Goal: Communication & Community: Answer question/provide support

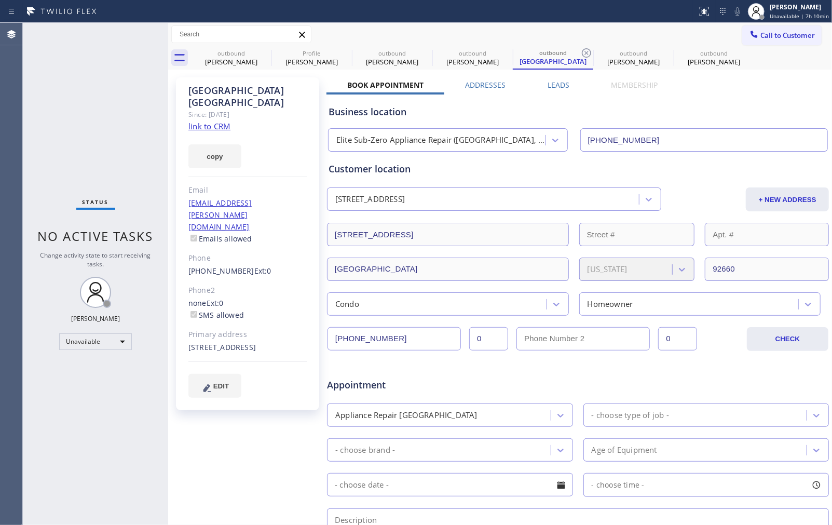
click at [784, 31] on span "Call to Customer" at bounding box center [788, 35] width 55 height 9
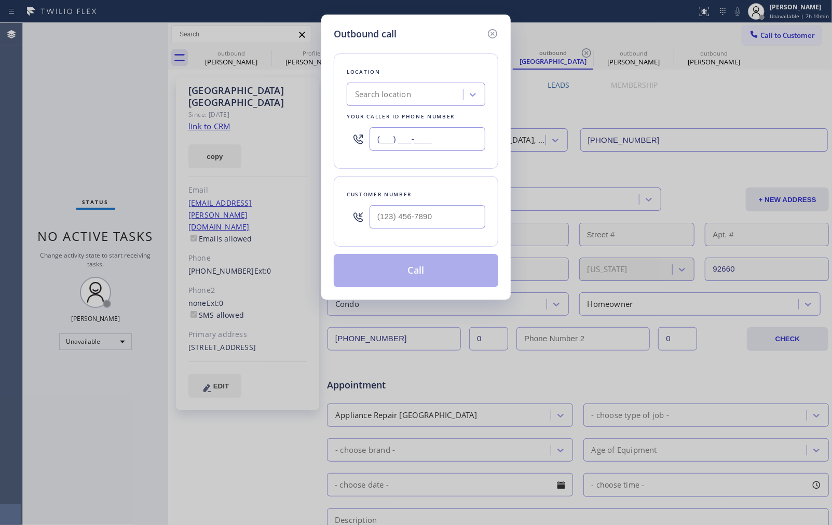
drag, startPoint x: 442, startPoint y: 140, endPoint x: 347, endPoint y: 140, distance: 95.5
click at [347, 140] on div "(___) ___-____" at bounding box center [416, 139] width 139 height 34
paste input "855) 731-4952"
type input "[PHONE_NUMBER]"
click at [418, 213] on input "(___) ___-____" at bounding box center [428, 216] width 116 height 23
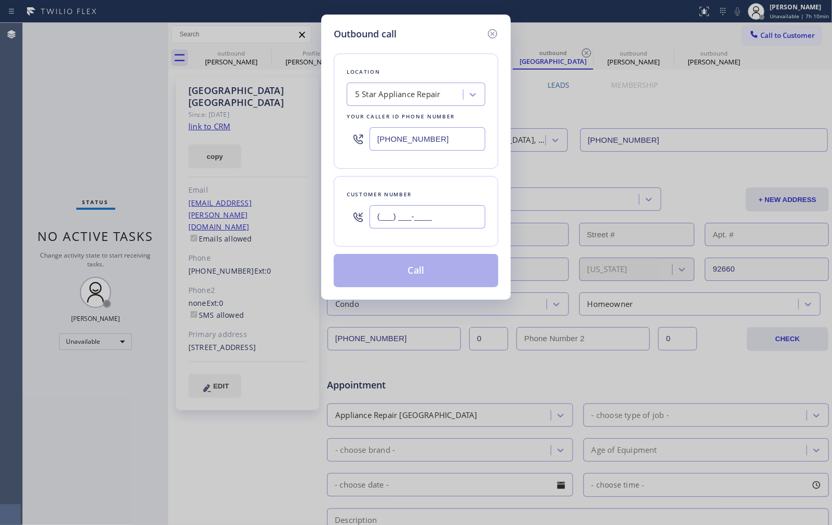
paste input "213) 400-4735"
type input "[PHONE_NUMBER]"
click at [457, 171] on div "Location 5 Star Appliance Repair Your caller id phone number [PHONE_NUMBER] Cus…" at bounding box center [416, 164] width 165 height 246
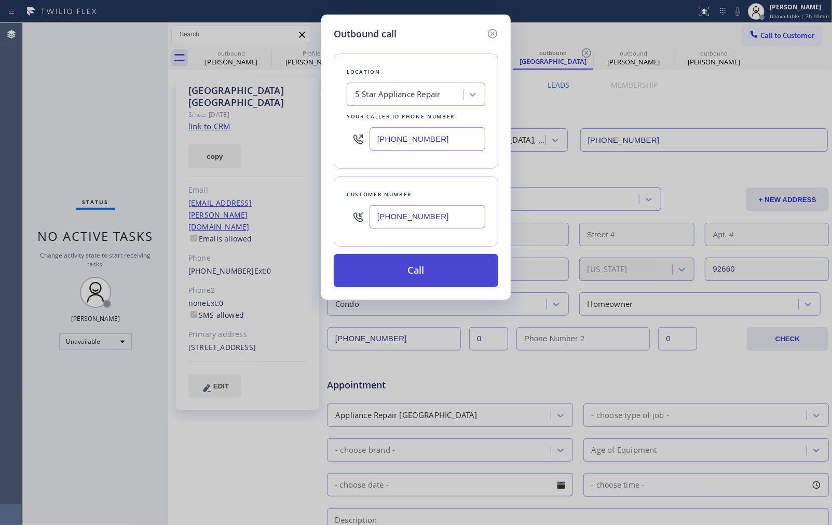
click at [436, 275] on button "Call" at bounding box center [416, 270] width 165 height 33
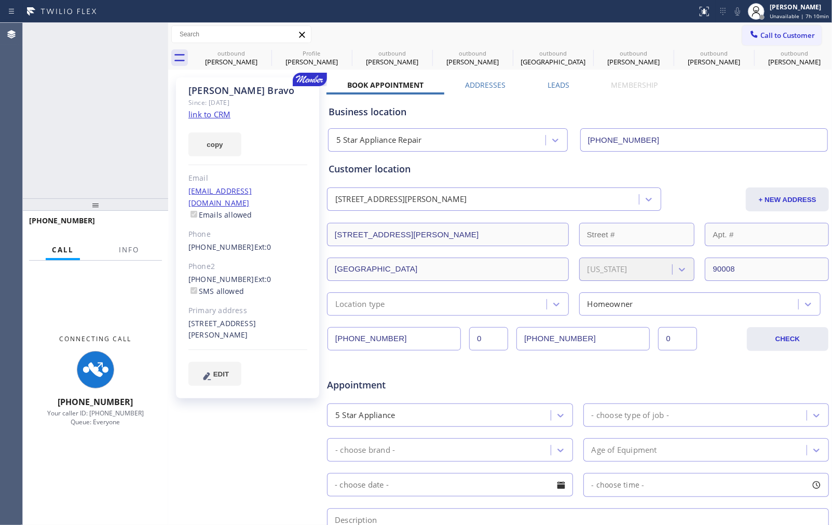
type input "[PHONE_NUMBER]"
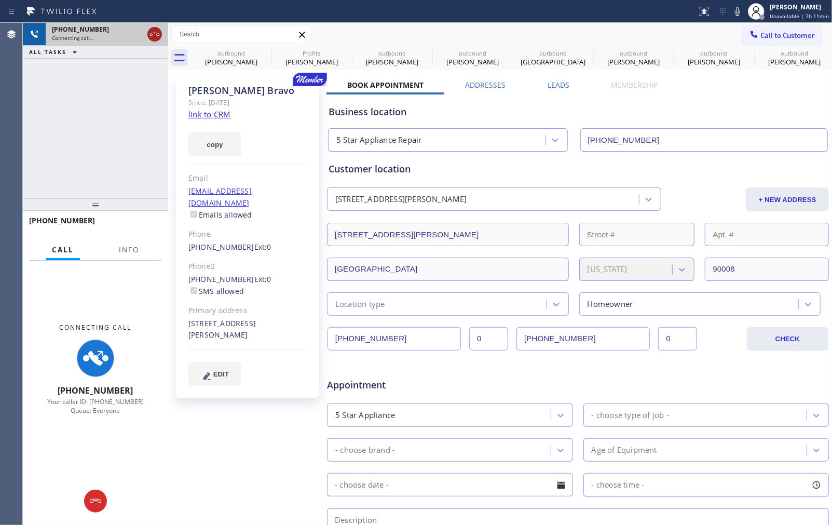
click at [154, 30] on icon at bounding box center [154, 34] width 12 height 12
click at [119, 112] on div "[PHONE_NUMBER] Connecting call… ALL TASKS ALL TASKS ACTIVE TASKS TASKS IN WRAP …" at bounding box center [95, 110] width 145 height 175
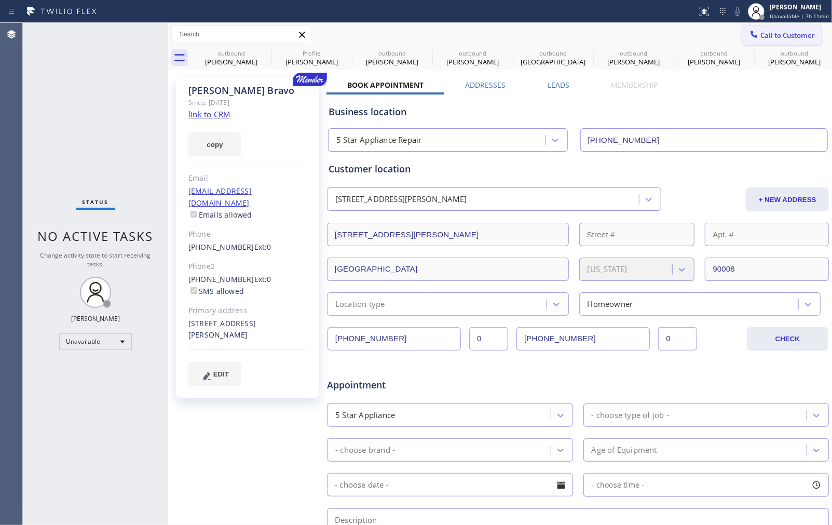
click at [763, 36] on span "Call to Customer" at bounding box center [788, 35] width 55 height 9
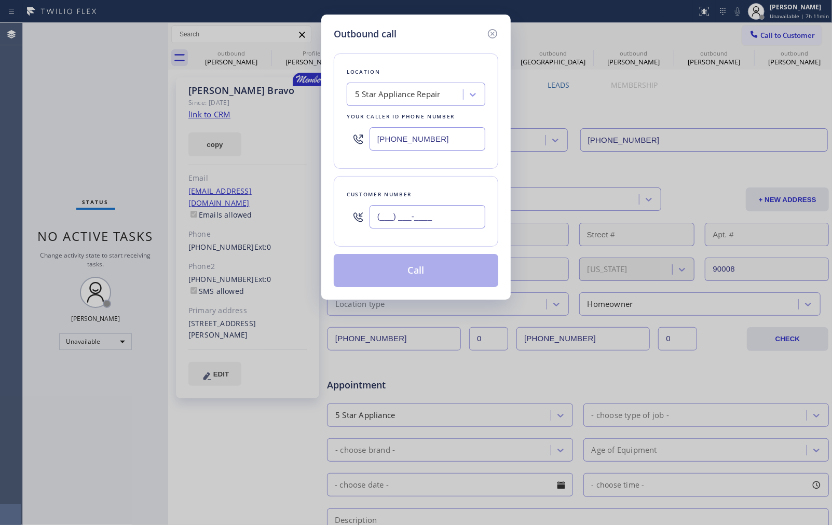
click at [449, 216] on input "(___) ___-____" at bounding box center [428, 216] width 116 height 23
paste input "310) 433-1302"
type input "[PHONE_NUMBER]"
click at [445, 179] on div "Customer number [PHONE_NUMBER]" at bounding box center [416, 211] width 165 height 71
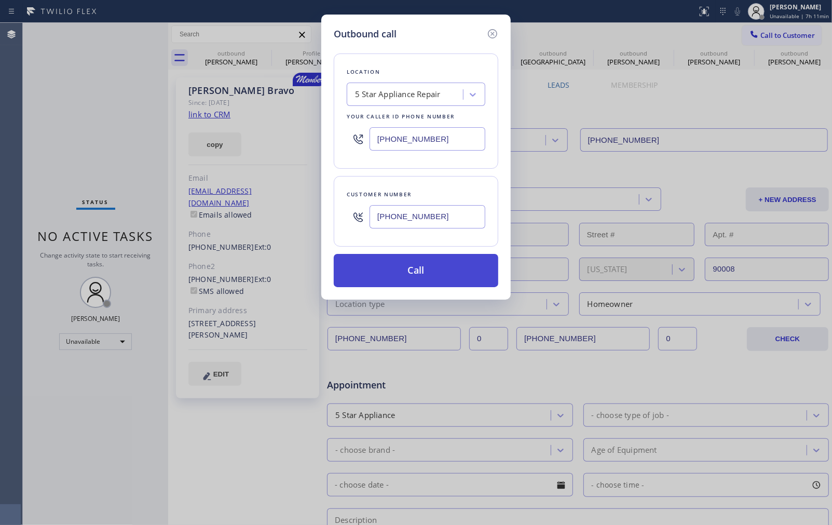
click at [418, 273] on button "Call" at bounding box center [416, 270] width 165 height 33
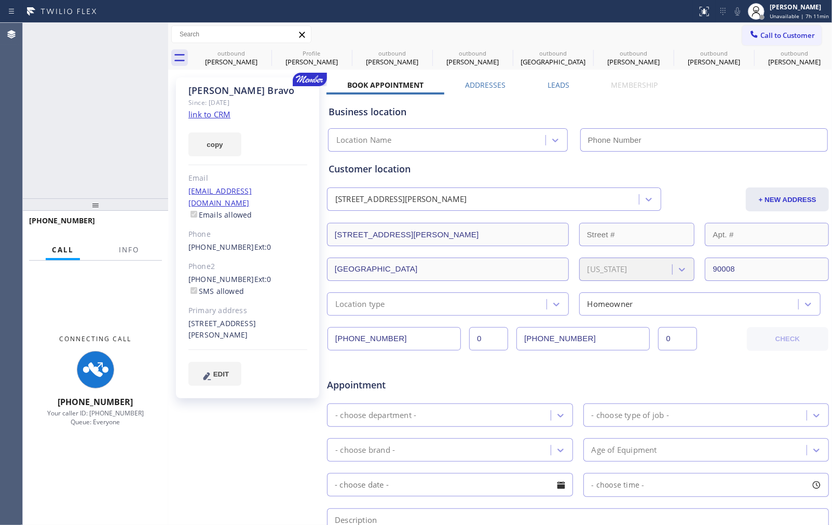
type input "[PHONE_NUMBER]"
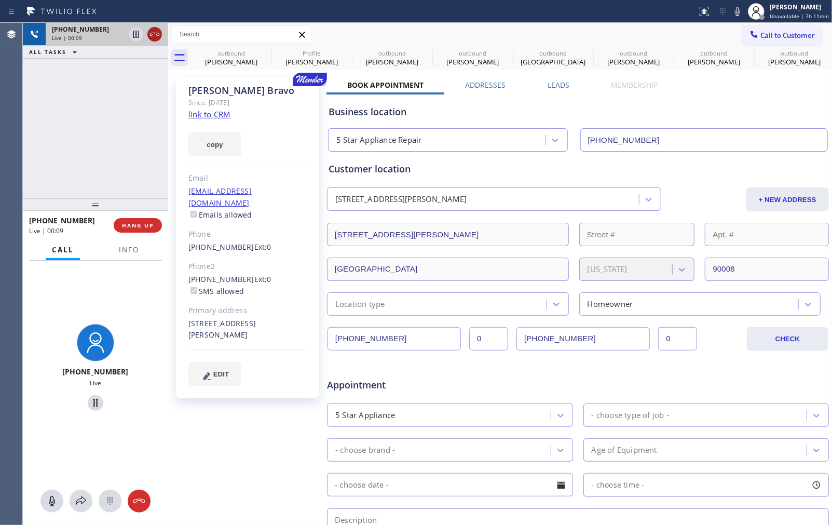
click at [152, 38] on icon at bounding box center [154, 34] width 12 height 12
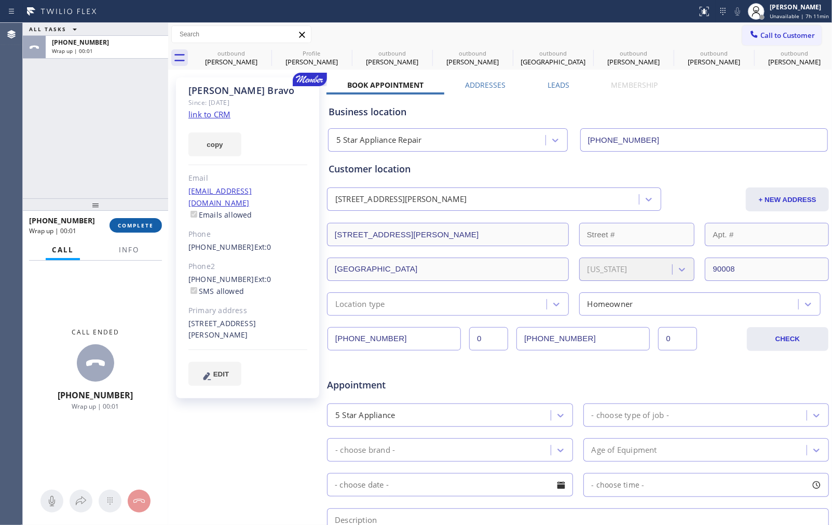
click at [130, 229] on button "COMPLETE" at bounding box center [136, 225] width 52 height 15
click at [124, 165] on div "ALL TASKS ALL TASKS ACTIVE TASKS TASKS IN WRAP UP [PHONE_NUMBER] Wrap up | 00:02" at bounding box center [95, 110] width 145 height 175
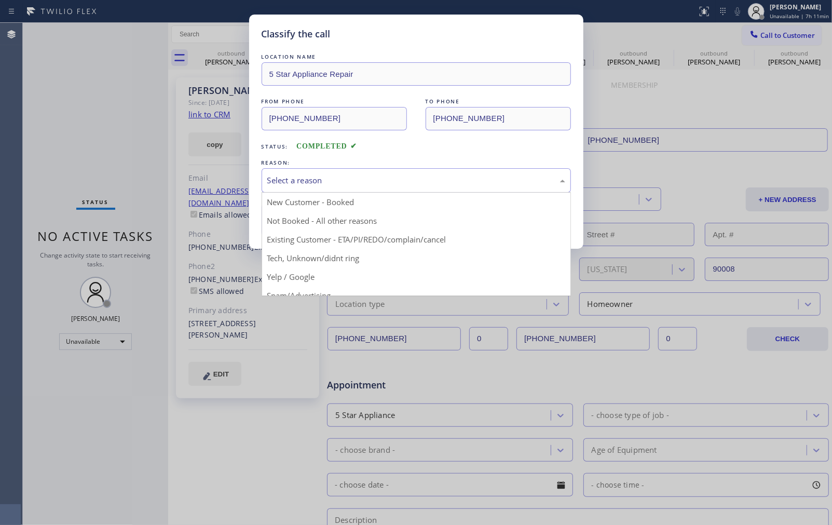
click at [424, 180] on div "Select a reason" at bounding box center [416, 180] width 298 height 12
click at [377, 172] on div "Select a reason" at bounding box center [416, 180] width 309 height 24
click at [376, 180] on div "Select a reason" at bounding box center [416, 180] width 298 height 12
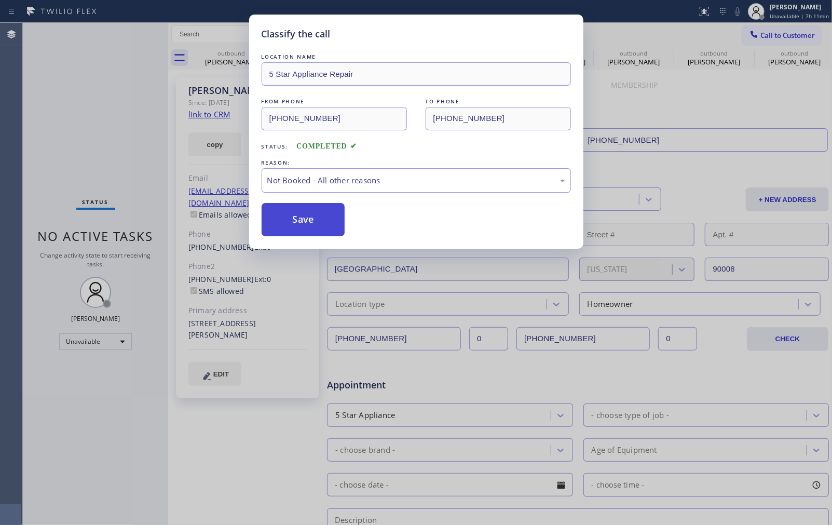
click at [322, 224] on button "Save" at bounding box center [304, 219] width 84 height 33
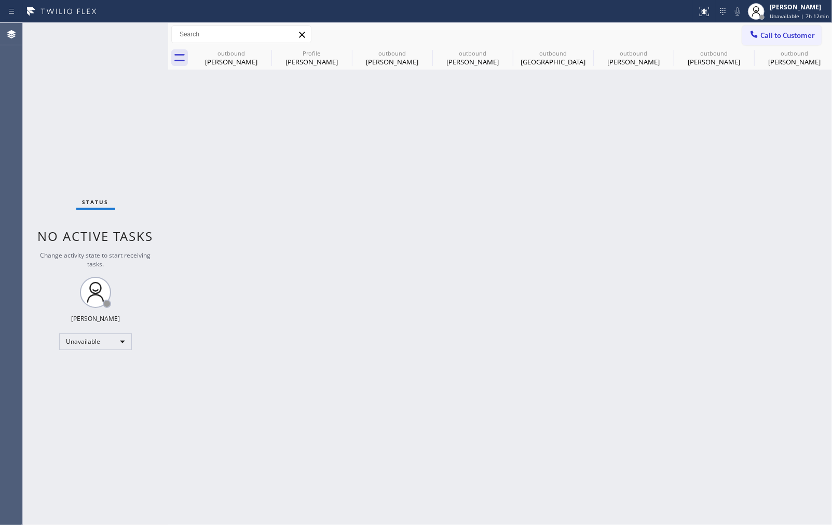
click at [745, 222] on div "Back to Dashboard Change Sender ID Customers Technicians Select a contact Outbo…" at bounding box center [500, 274] width 664 height 502
click at [693, 206] on div "Back to Dashboard Change Sender ID Customers Technicians Select a contact Outbo…" at bounding box center [500, 274] width 664 height 502
click at [775, 42] on button "Call to Customer" at bounding box center [781, 35] width 79 height 20
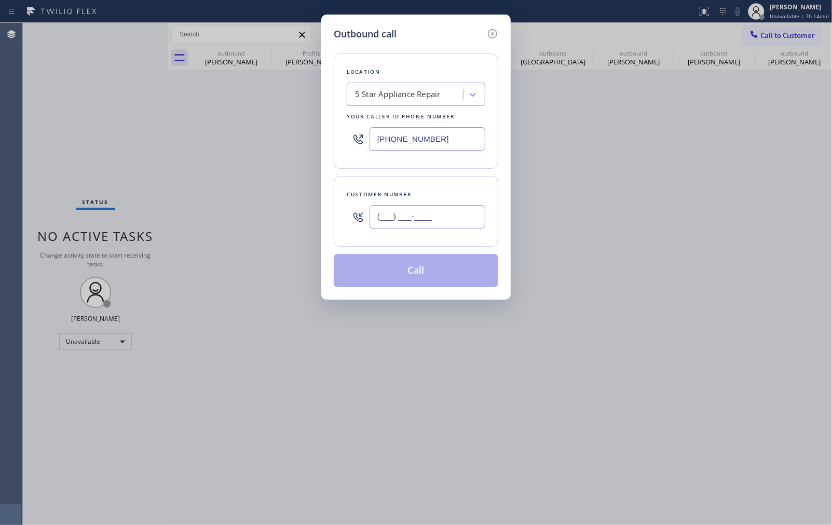
click at [441, 211] on input "(___) ___-____" at bounding box center [428, 216] width 116 height 23
paste input "310) 433-1302"
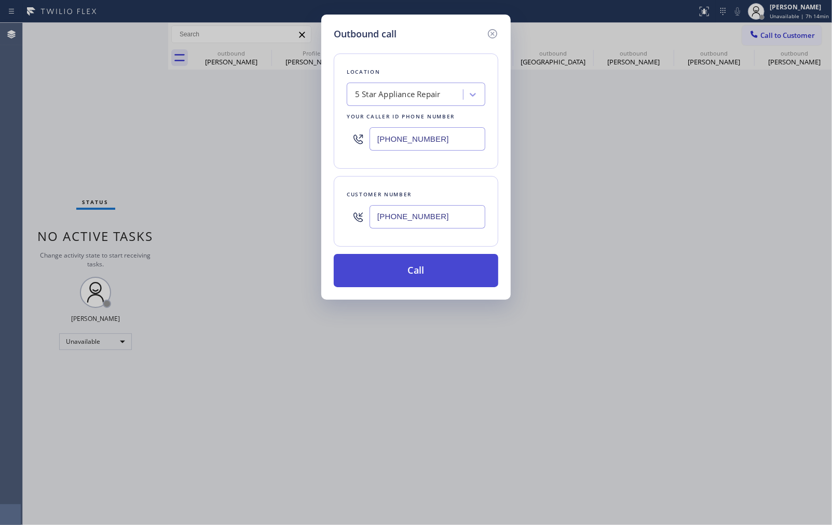
type input "[PHONE_NUMBER]"
click at [432, 272] on button "Call" at bounding box center [416, 270] width 165 height 33
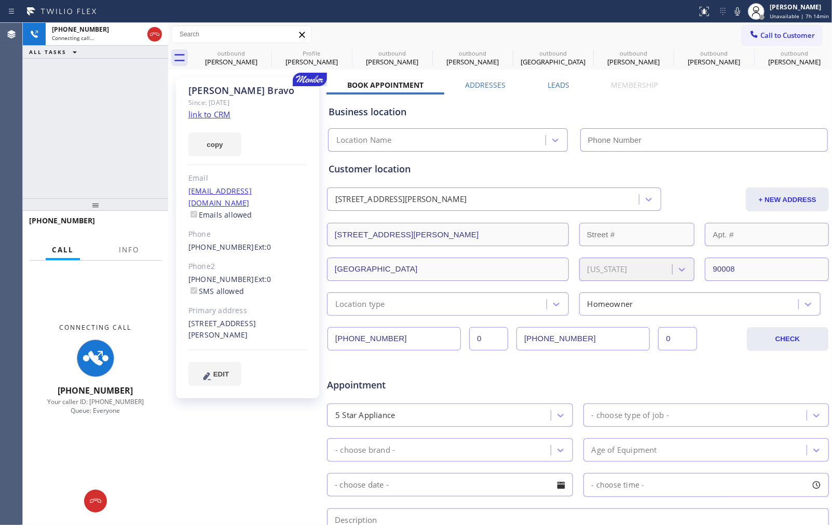
type input "[PHONE_NUMBER]"
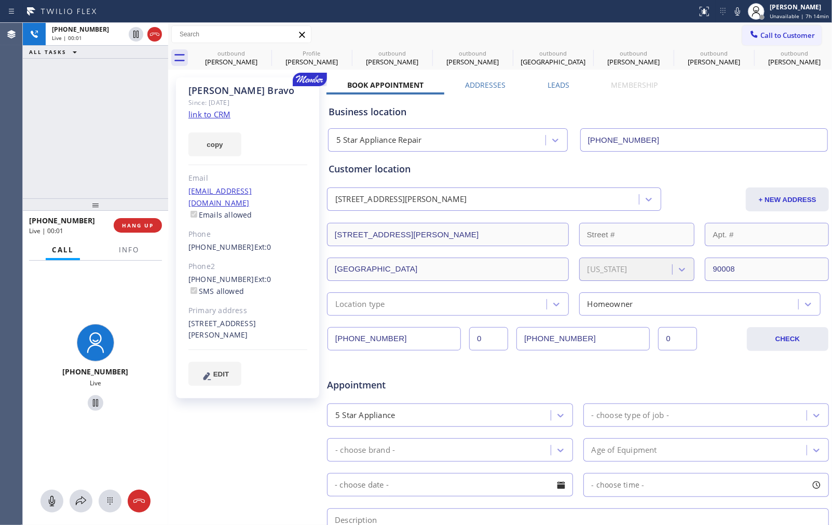
click at [52, 78] on div "[PHONE_NUMBER] Live | 00:01 ALL TASKS ALL TASKS ACTIVE TASKS TASKS IN WRAP UP" at bounding box center [95, 110] width 145 height 175
click at [157, 32] on icon at bounding box center [154, 34] width 12 height 12
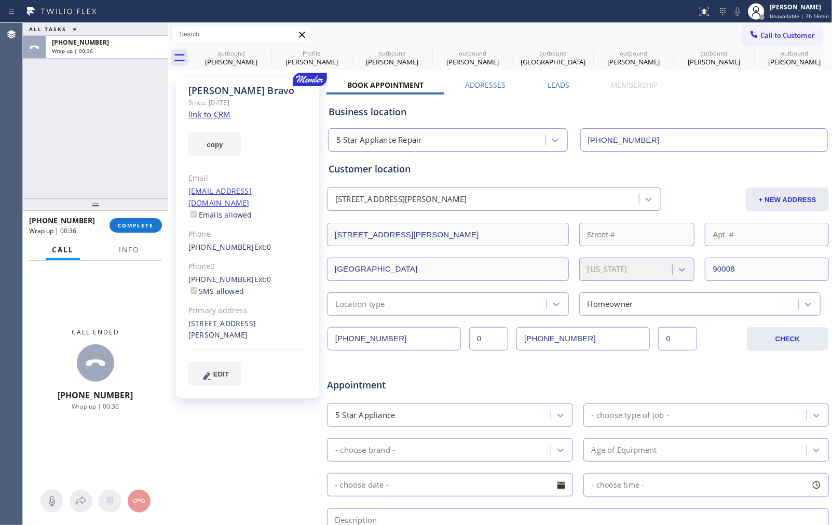
click at [38, 108] on div "ALL TASKS ALL TASKS ACTIVE TASKS TASKS IN WRAP UP [PHONE_NUMBER] Wrap up | 00:36" at bounding box center [95, 110] width 145 height 175
click at [142, 226] on span "COMPLETE" at bounding box center [136, 225] width 36 height 7
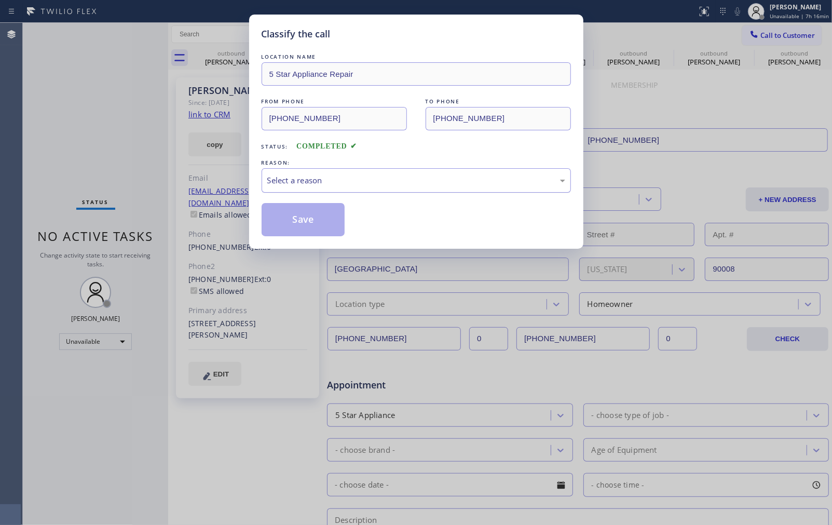
click at [340, 178] on div "Select a reason" at bounding box center [416, 180] width 298 height 12
click at [318, 216] on button "Save" at bounding box center [304, 219] width 84 height 33
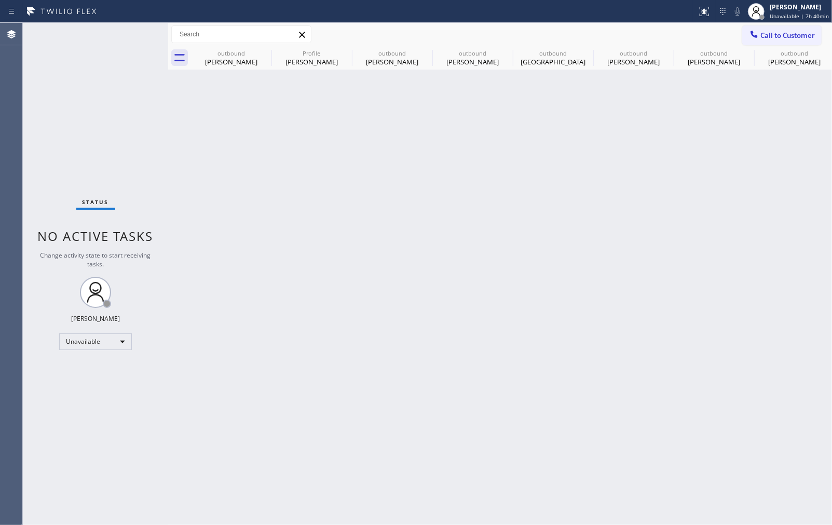
drag, startPoint x: 523, startPoint y: 276, endPoint x: 620, endPoint y: 192, distance: 128.1
click at [528, 274] on div "Back to Dashboard Change Sender ID Customers Technicians Select a contact Outbo…" at bounding box center [500, 274] width 664 height 502
